Goal: Navigation & Orientation: Understand site structure

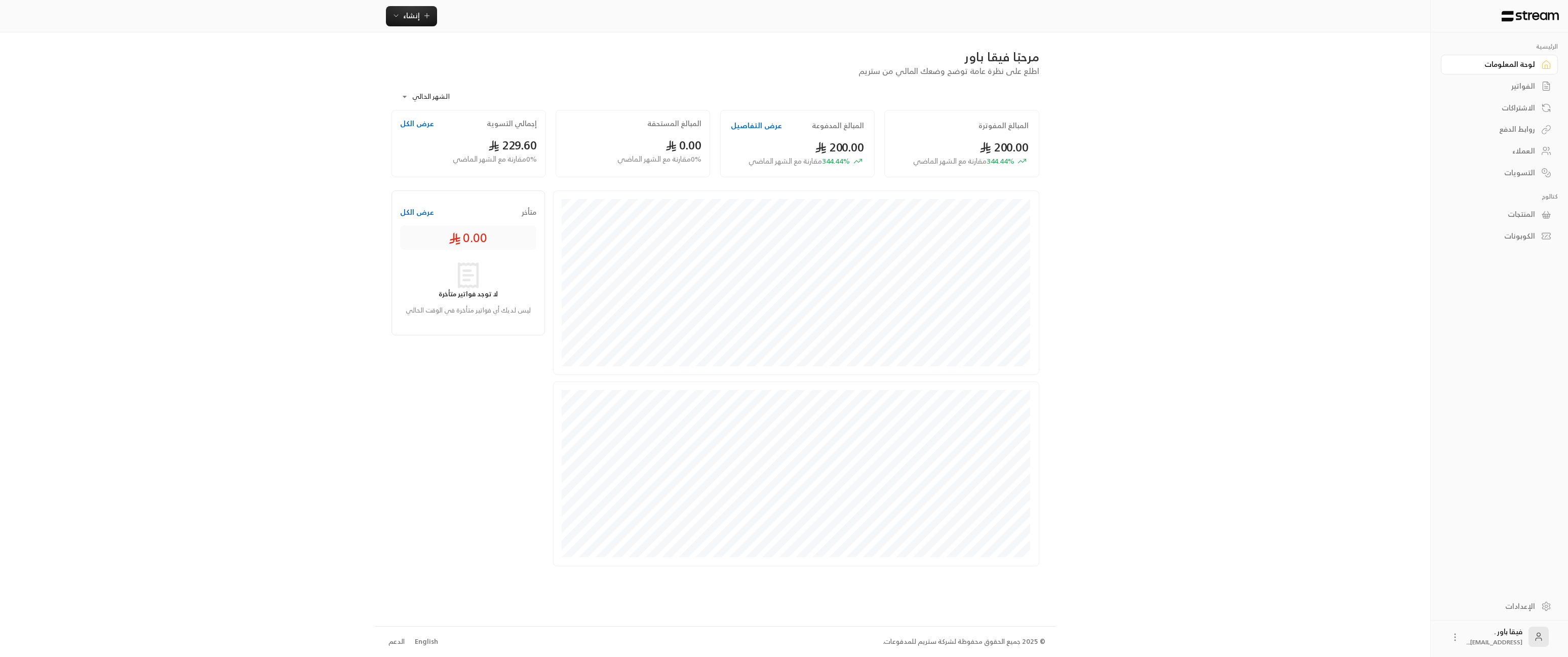
click at [1521, 609] on div "الإعدادات" at bounding box center [1494, 606] width 81 height 10
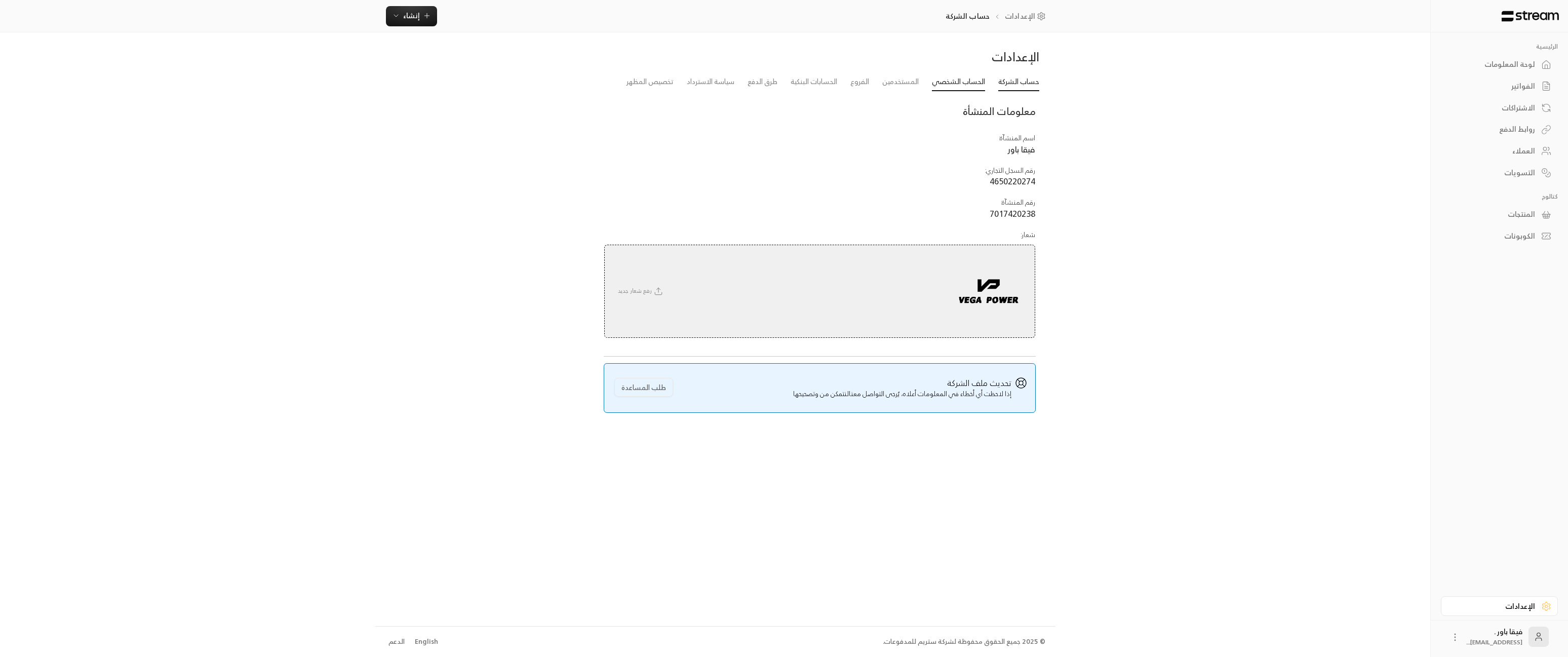
click at [962, 81] on link "الحساب الشخصي" at bounding box center [959, 82] width 53 height 19
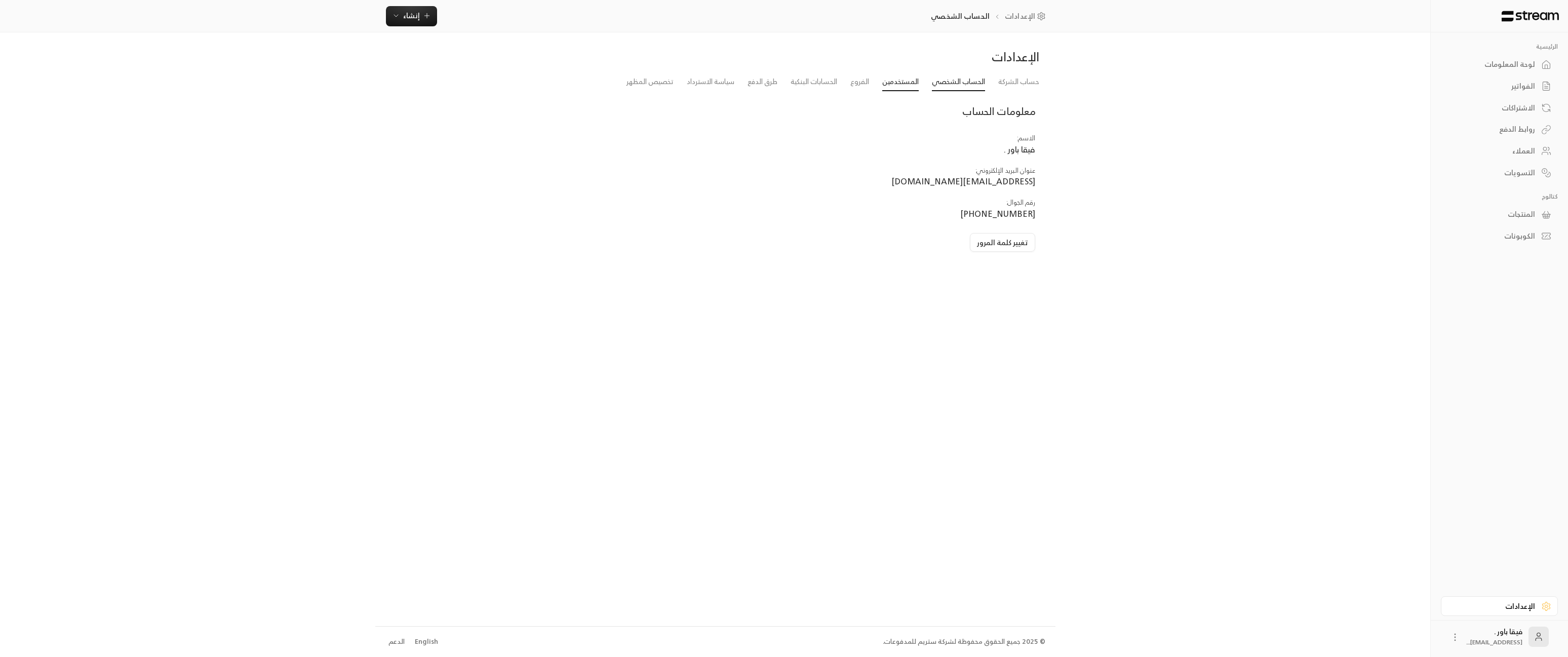
click at [915, 88] on link "المستخدمين" at bounding box center [900, 82] width 36 height 19
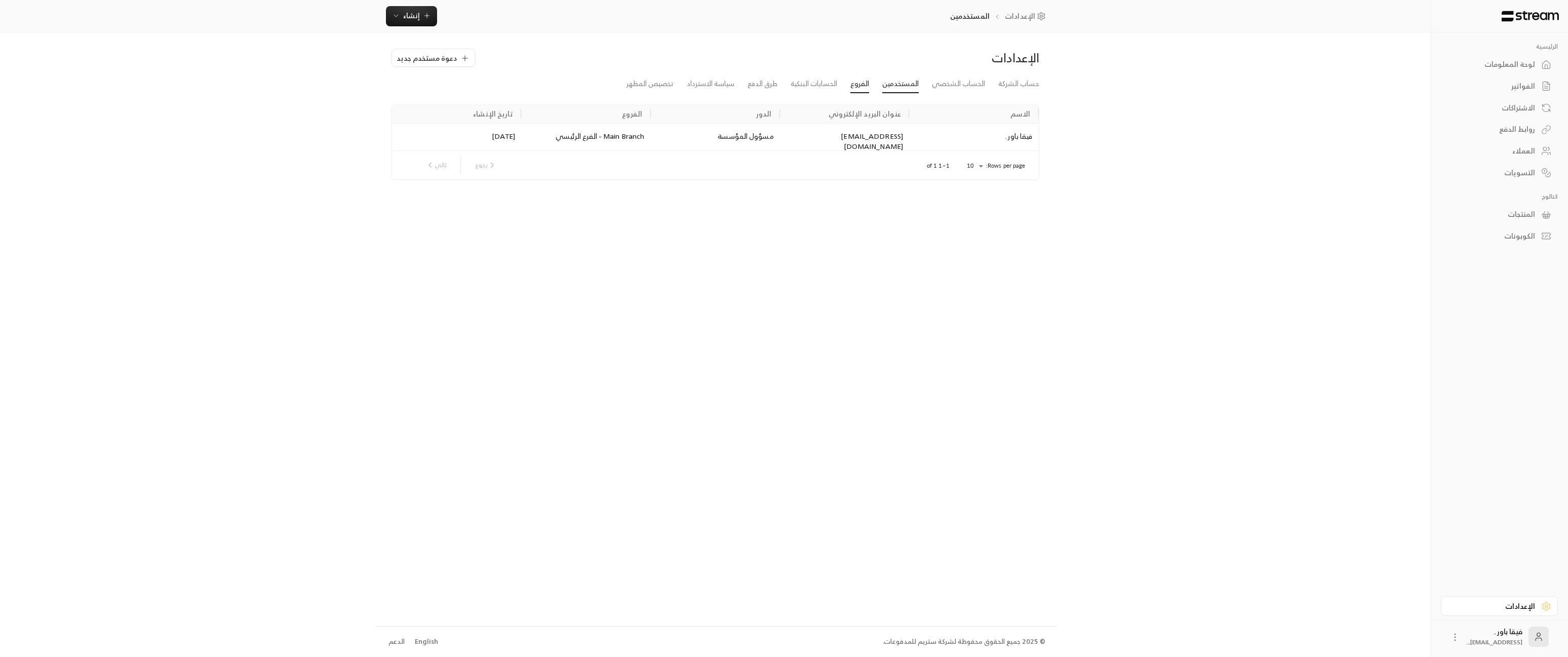
click at [853, 81] on link "الفروع" at bounding box center [859, 84] width 19 height 19
click at [650, 89] on link "تخصيص المظهر" at bounding box center [650, 82] width 47 height 19
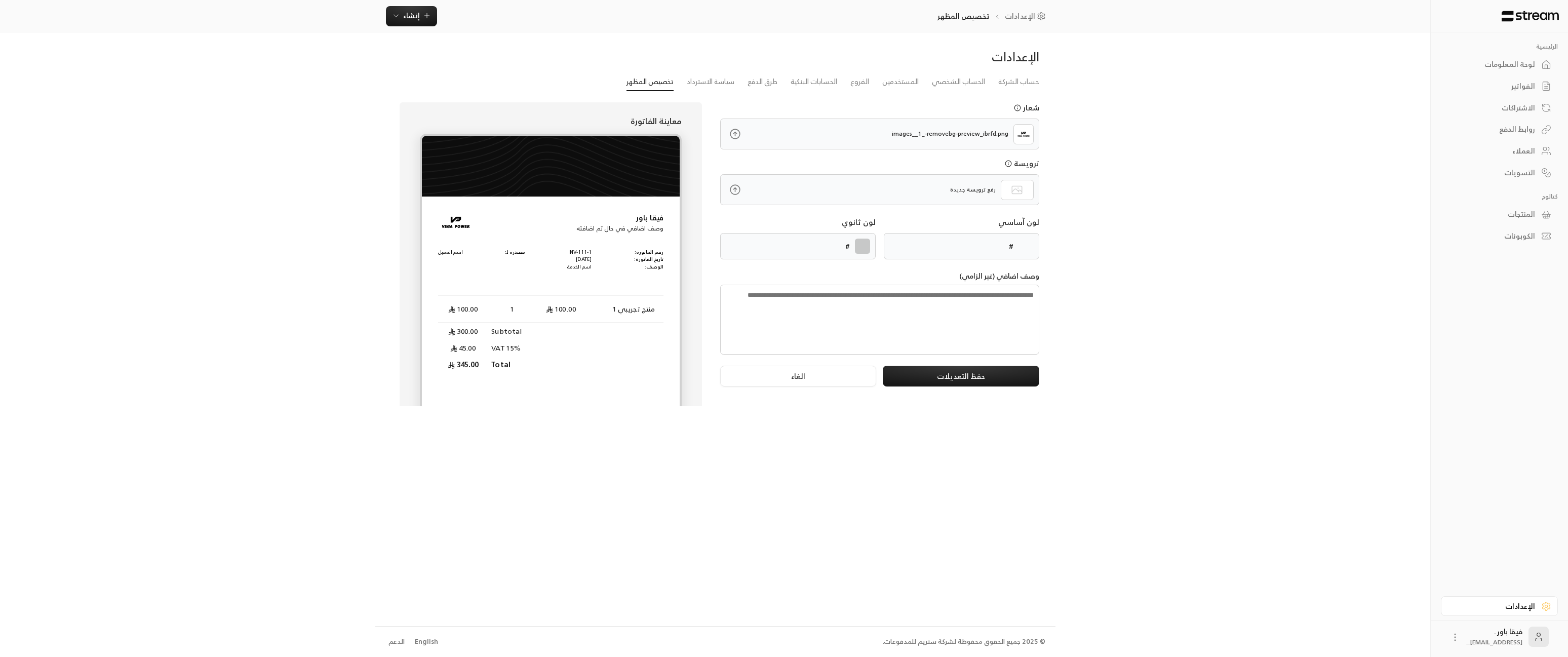
type input "******"
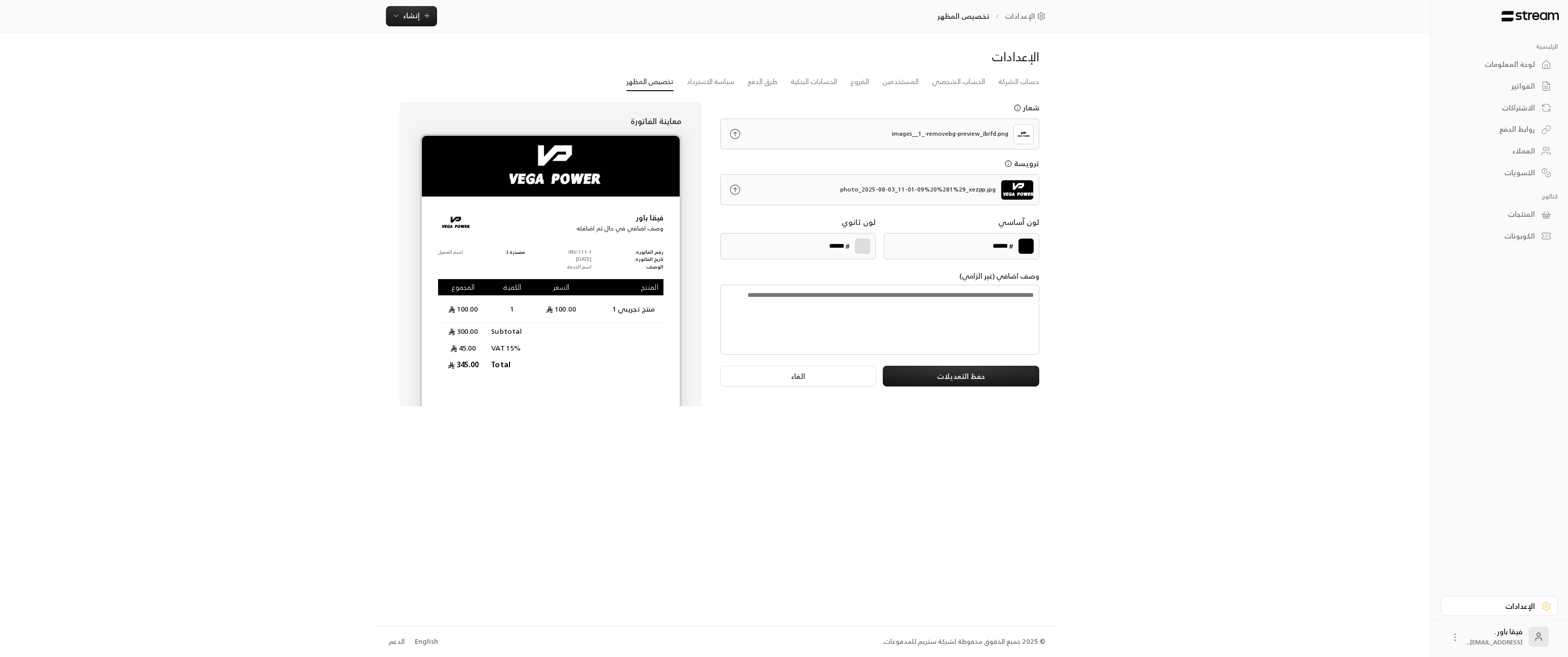
click at [1539, 112] on link "الاشتراكات" at bounding box center [1499, 107] width 117 height 20
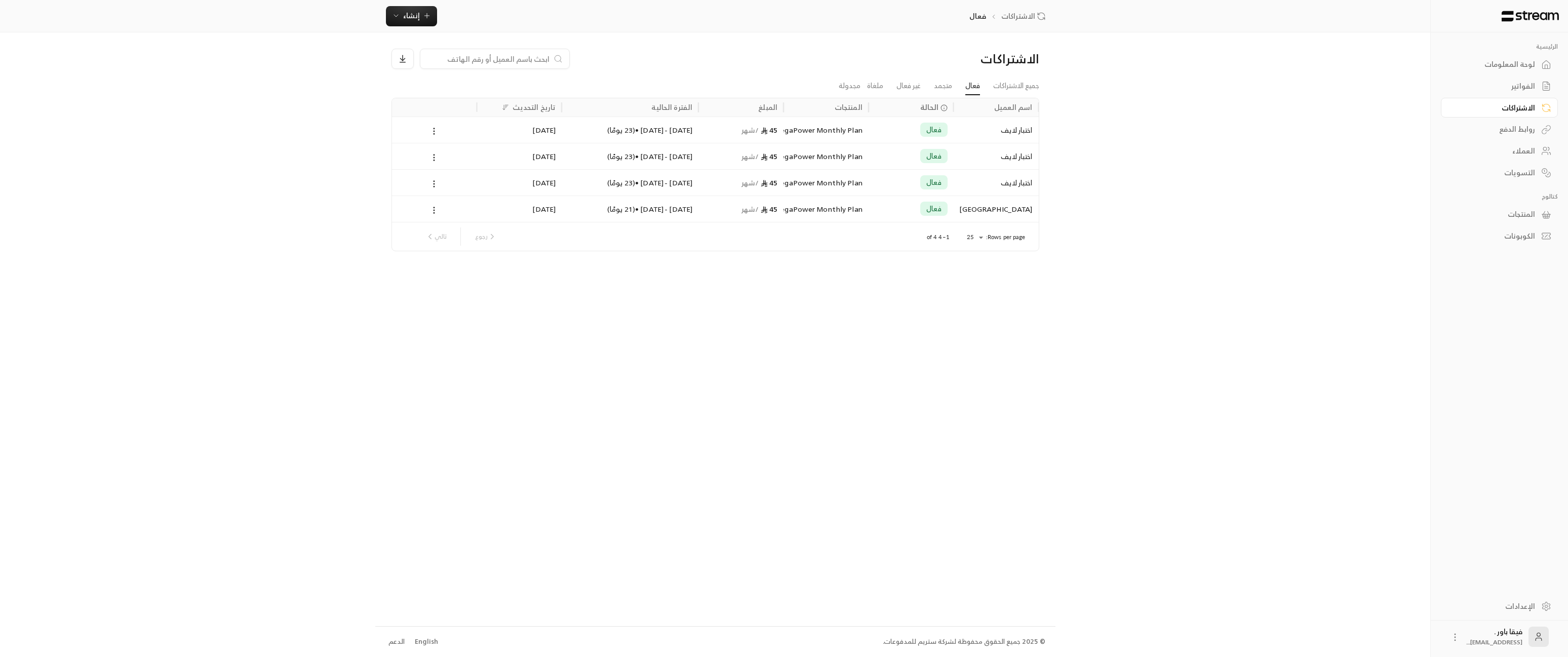
click at [1531, 148] on div "العملاء" at bounding box center [1494, 151] width 81 height 10
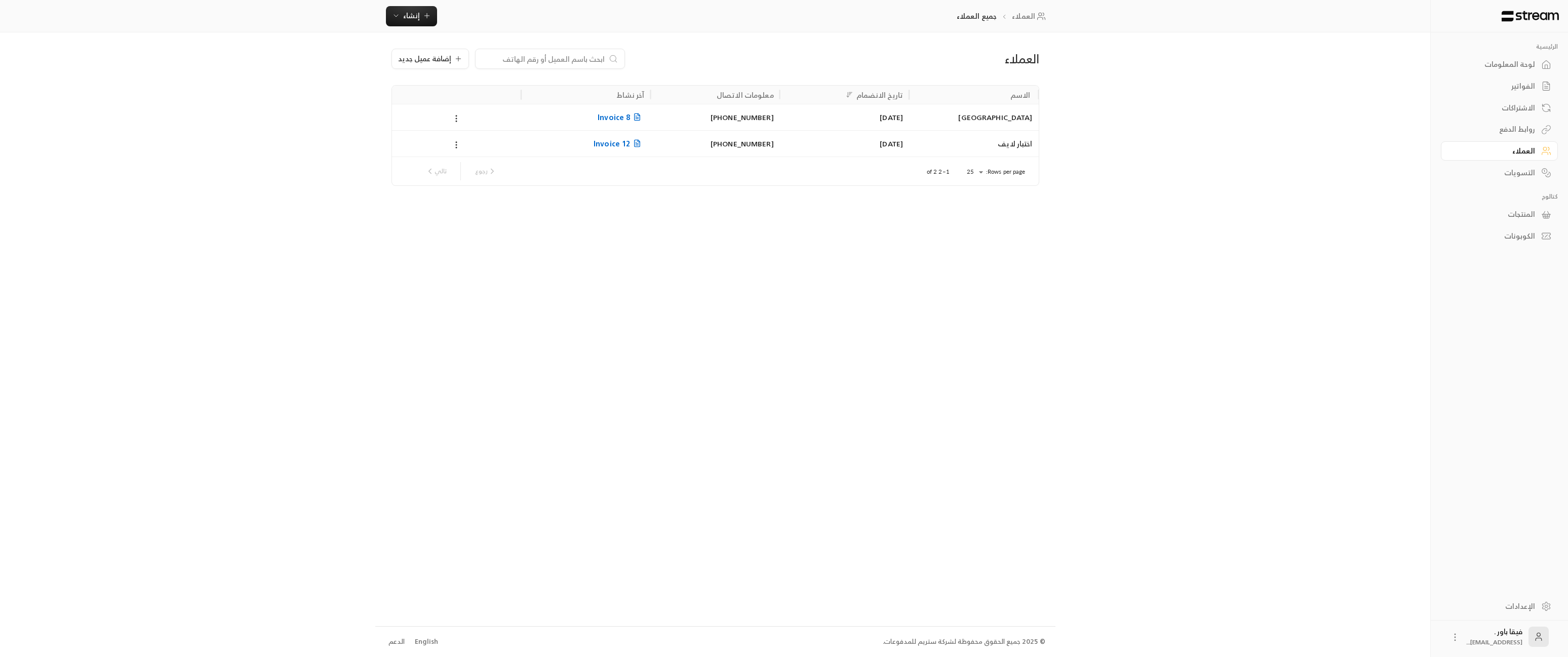
click at [1532, 89] on div "الفواتير" at bounding box center [1494, 86] width 81 height 10
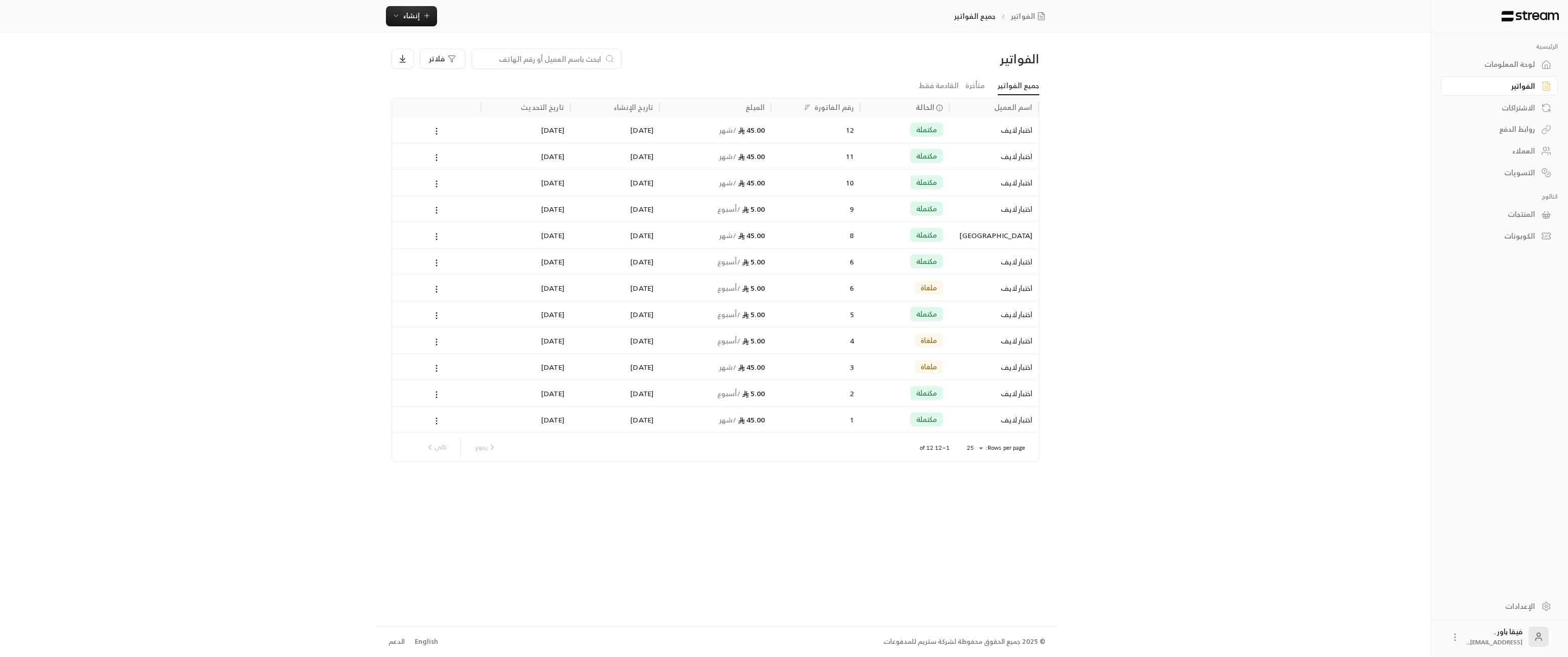
click at [1529, 113] on div "الاشتراكات" at bounding box center [1494, 108] width 81 height 10
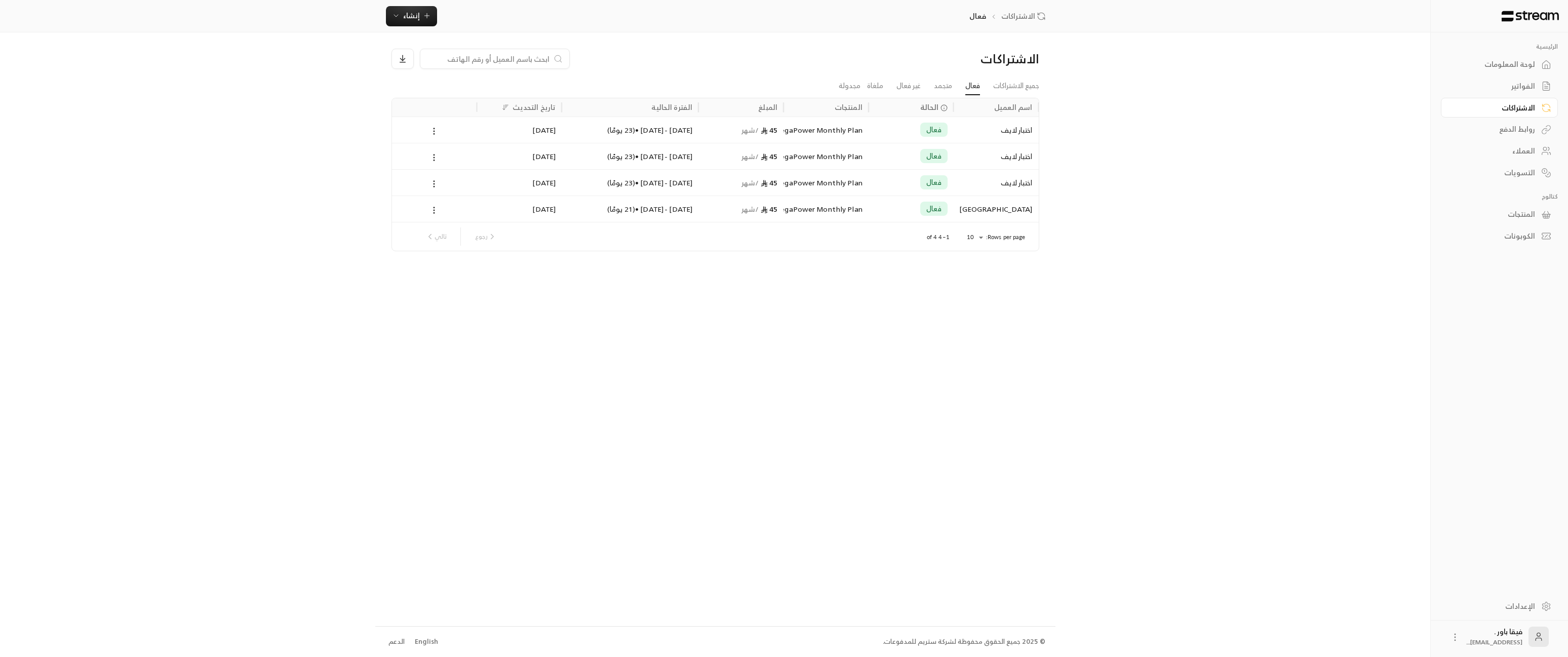
click at [1529, 135] on div "روابط الدفع" at bounding box center [1494, 129] width 81 height 10
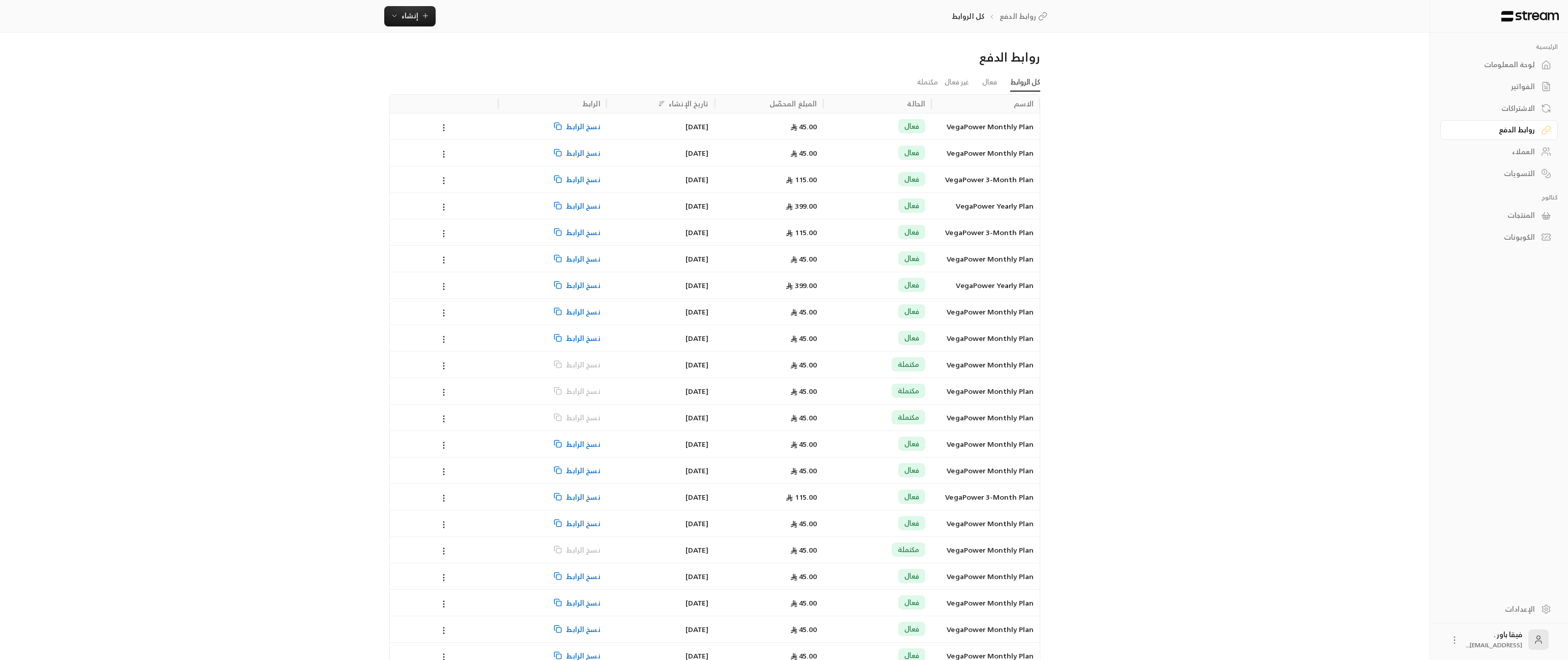
click at [1536, 159] on link "العملاء" at bounding box center [1498, 151] width 117 height 20
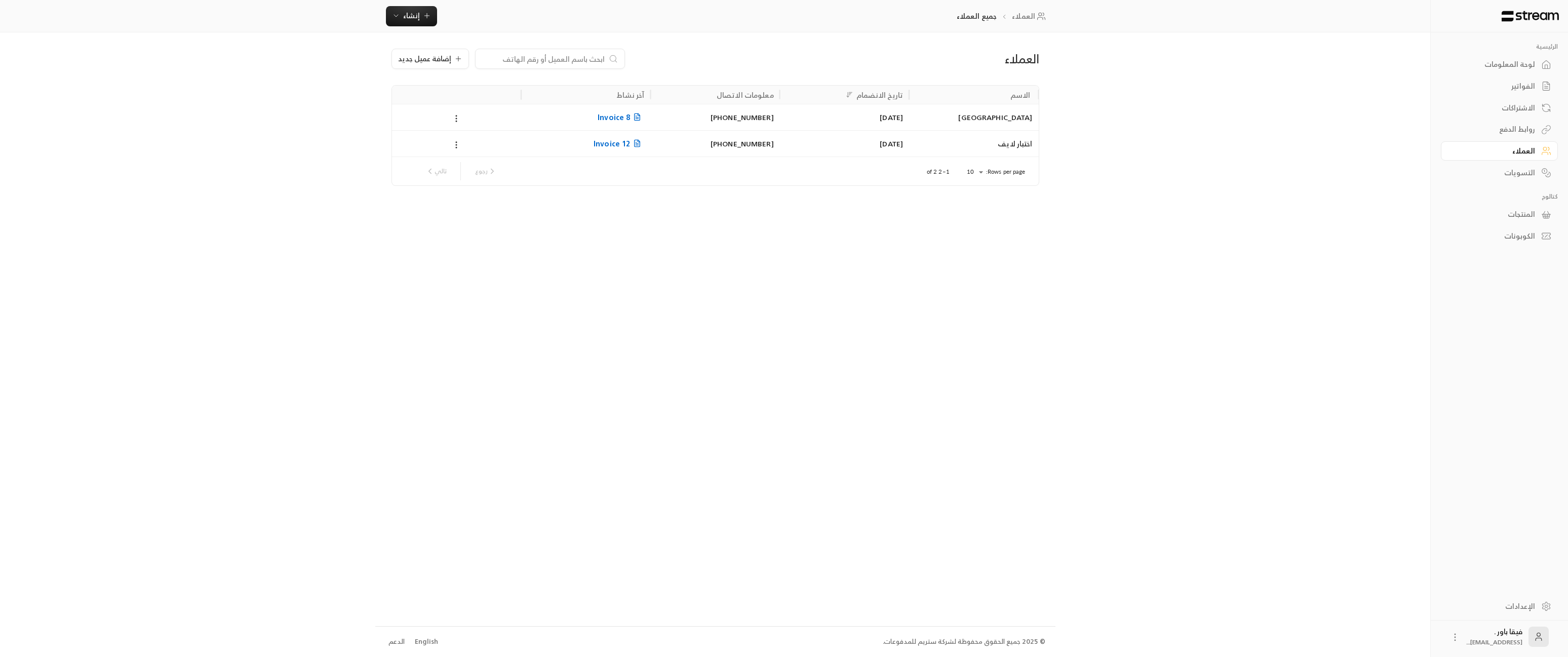
click at [1500, 63] on div "لوحة المعلومات" at bounding box center [1494, 64] width 81 height 10
